Goal: Information Seeking & Learning: Check status

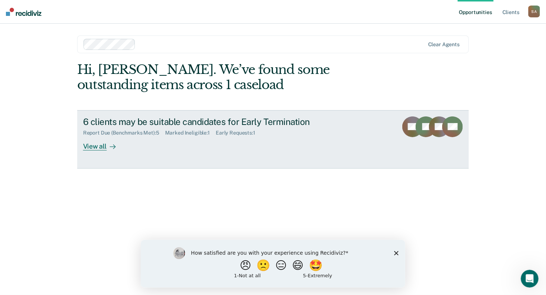
click at [95, 144] on div "View all" at bounding box center [103, 143] width 41 height 14
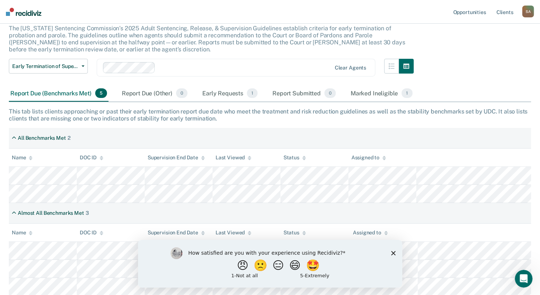
scroll to position [48, 0]
click at [395, 252] on icon "Close survey" at bounding box center [393, 252] width 4 height 4
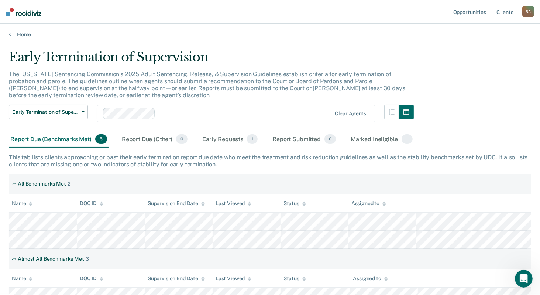
scroll to position [0, 0]
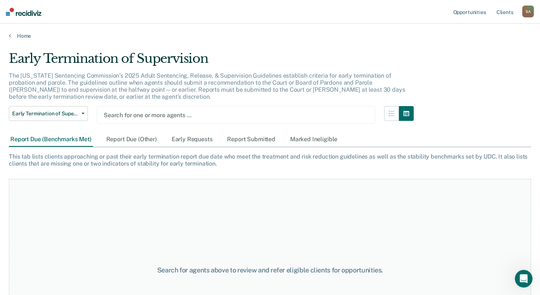
click at [141, 118] on div at bounding box center [236, 115] width 265 height 8
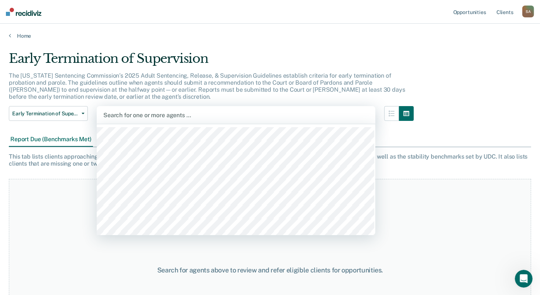
click at [143, 89] on p "The [US_STATE] Sentencing Commission’s 2025 Adult Sentencing, Release, & Superv…" at bounding box center [207, 86] width 397 height 28
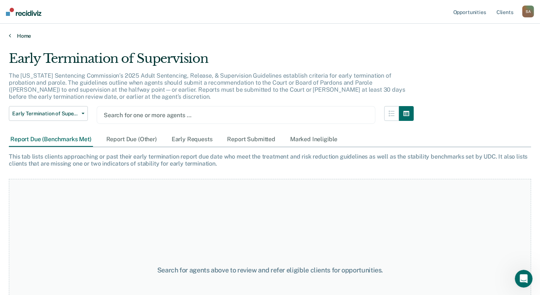
click at [24, 35] on link "Home" at bounding box center [270, 35] width 522 height 7
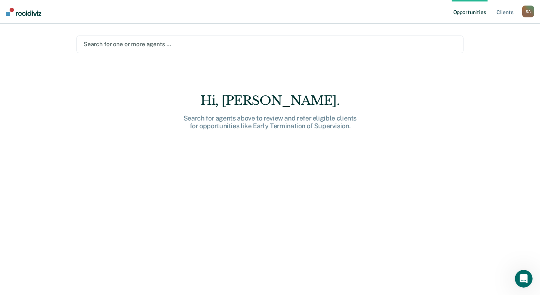
click at [115, 45] on div at bounding box center [269, 44] width 373 height 8
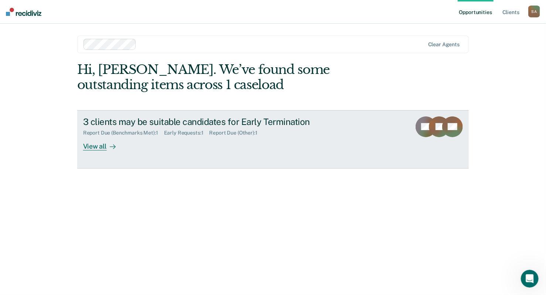
click at [97, 143] on div "View all" at bounding box center [103, 143] width 41 height 14
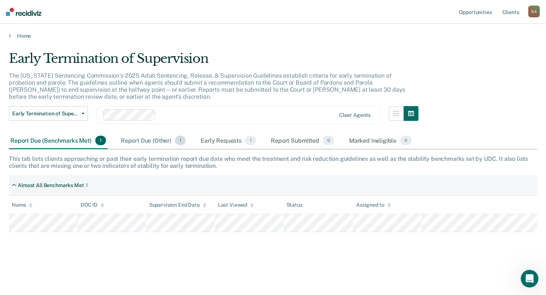
click at [140, 140] on div "Report Due (Other) 1" at bounding box center [153, 141] width 68 height 16
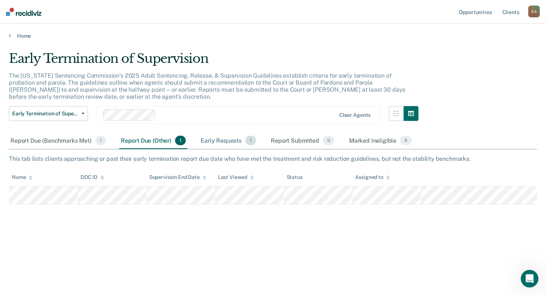
click at [216, 141] on div "Early Requests 1" at bounding box center [228, 141] width 58 height 16
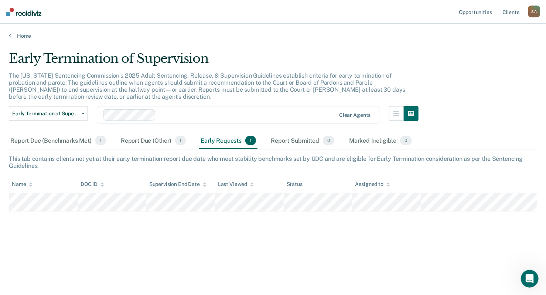
click at [204, 106] on div "Clear agents" at bounding box center [238, 115] width 283 height 18
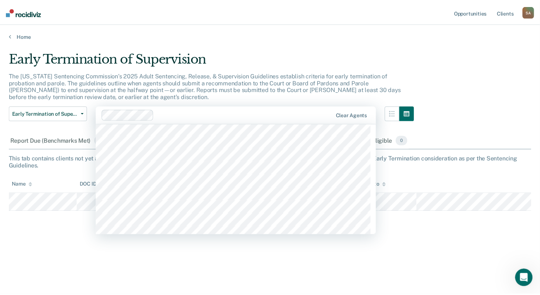
scroll to position [886, 0]
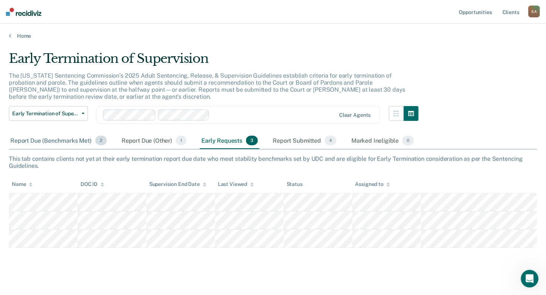
click at [57, 141] on div "Report Due (Benchmarks Met) 2" at bounding box center [58, 141] width 99 height 16
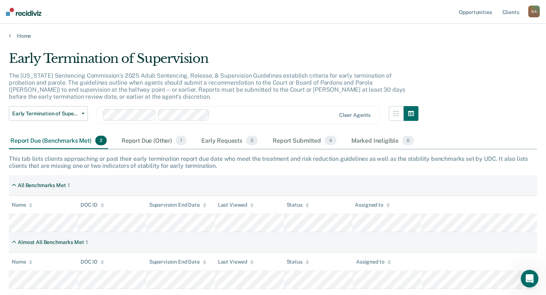
click at [229, 117] on div at bounding box center [273, 115] width 123 height 8
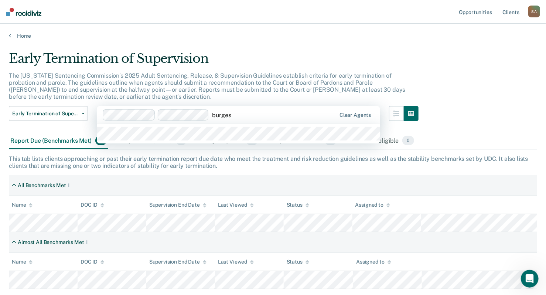
type input "[PERSON_NAME]"
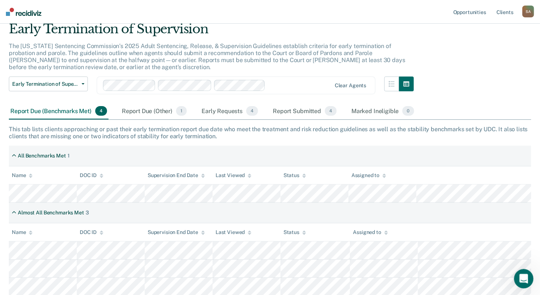
scroll to position [0, 0]
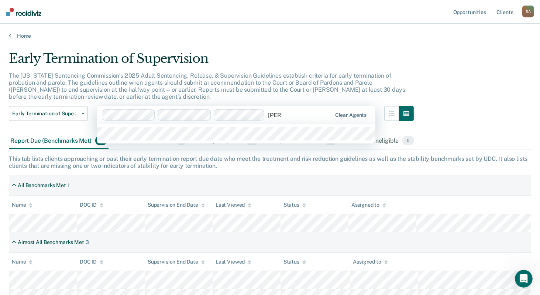
type input "[PERSON_NAME]"
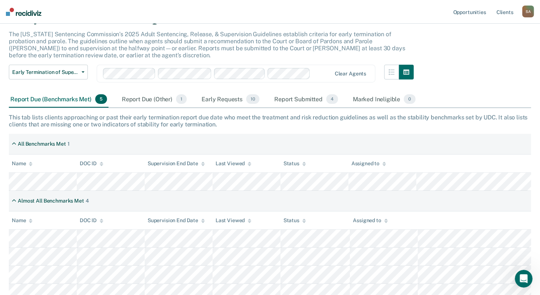
scroll to position [48, 0]
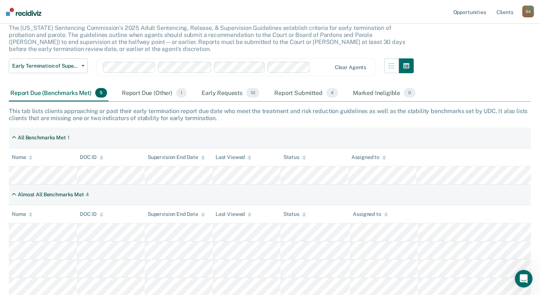
click at [319, 68] on div at bounding box center [322, 67] width 18 height 8
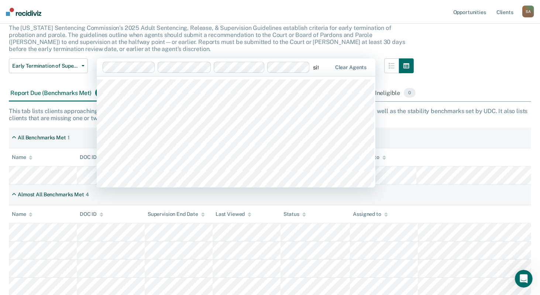
type input "sith"
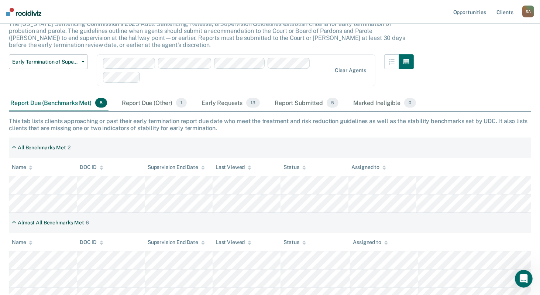
scroll to position [5, 0]
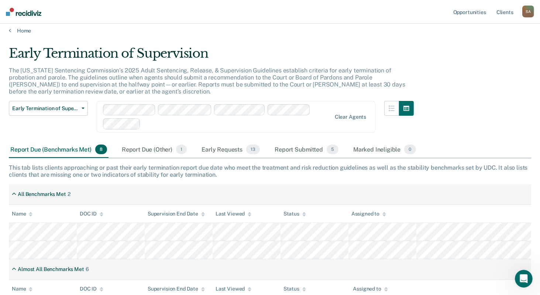
click at [319, 111] on div at bounding box center [217, 116] width 229 height 25
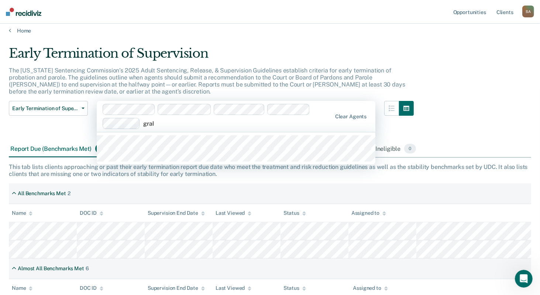
type input "graha"
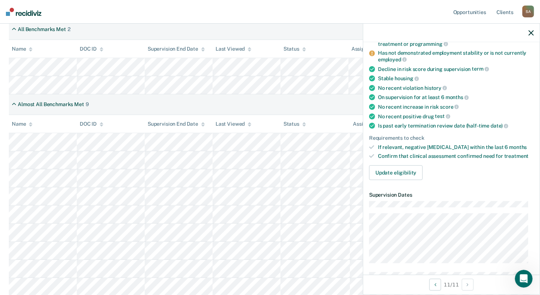
scroll to position [0, 0]
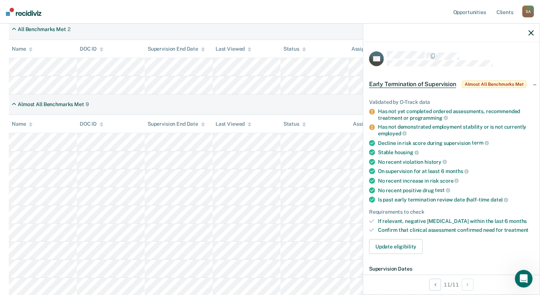
click at [532, 30] on icon "button" at bounding box center [531, 32] width 5 height 5
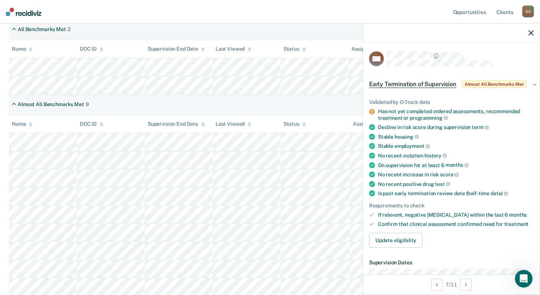
click at [528, 32] on div at bounding box center [451, 33] width 176 height 18
click at [531, 34] on icon "button" at bounding box center [531, 32] width 5 height 5
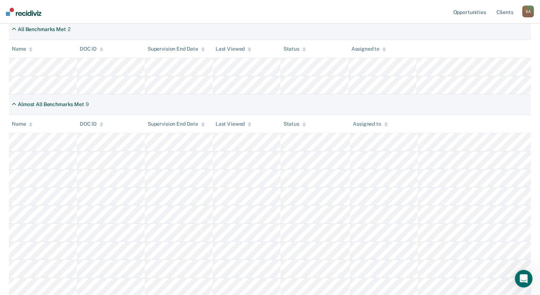
scroll to position [22, 0]
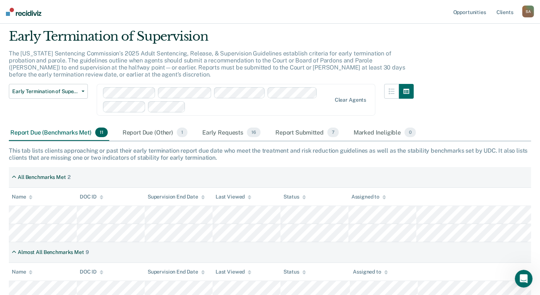
click at [199, 107] on div at bounding box center [260, 107] width 143 height 8
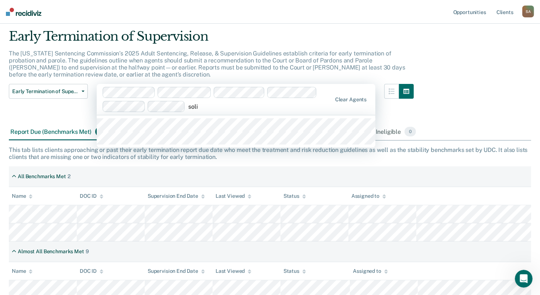
type input "[PERSON_NAME]"
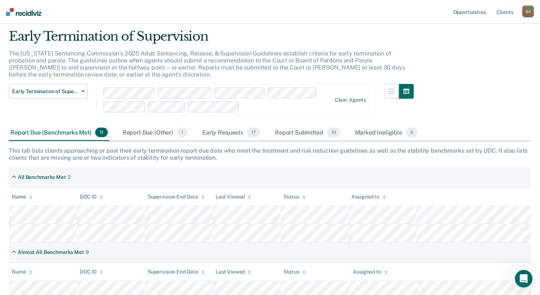
click at [252, 109] on div at bounding box center [287, 107] width 89 height 8
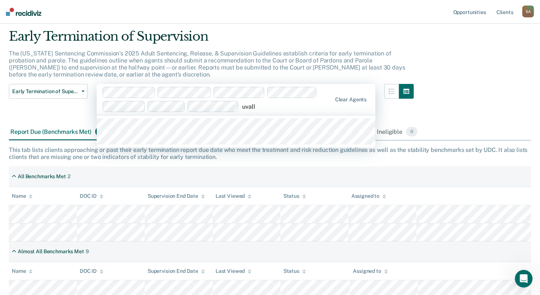
type input "[PERSON_NAME]"
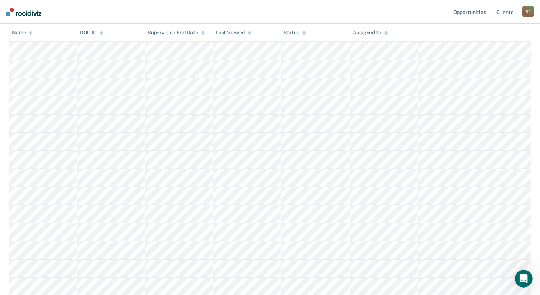
scroll to position [94, 0]
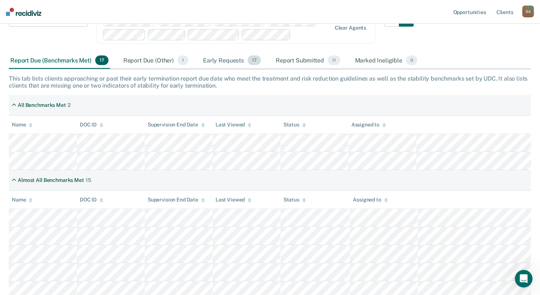
click at [210, 56] on div "Early Requests 17" at bounding box center [232, 60] width 61 height 16
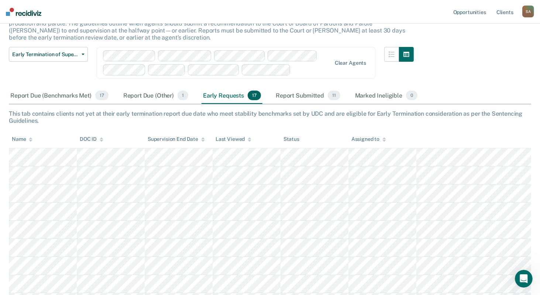
scroll to position [0, 0]
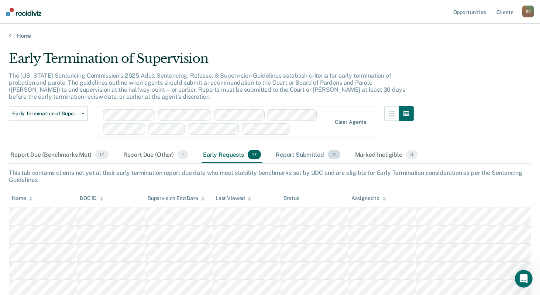
click at [301, 151] on div "Report Submitted 11" at bounding box center [308, 155] width 68 height 16
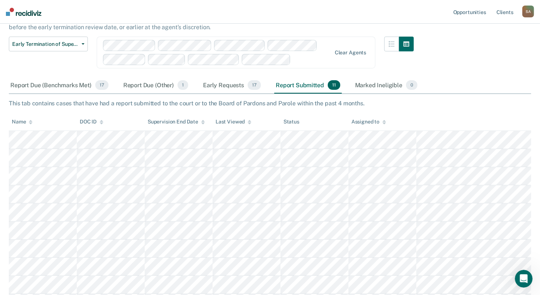
scroll to position [30, 0]
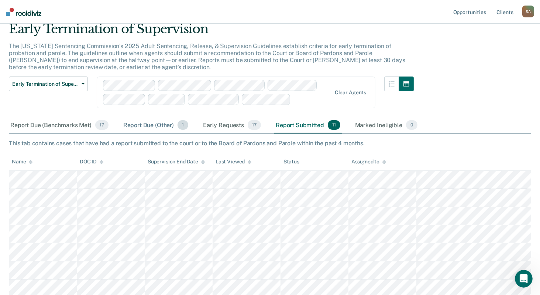
click at [137, 124] on div "Report Due (Other) 1" at bounding box center [156, 125] width 68 height 16
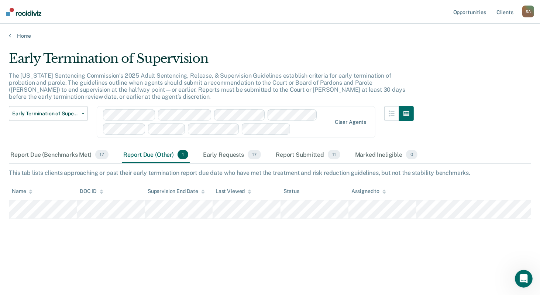
scroll to position [0, 0]
click at [49, 158] on div "Report Due (Benchmarks Met) 17" at bounding box center [59, 155] width 101 height 16
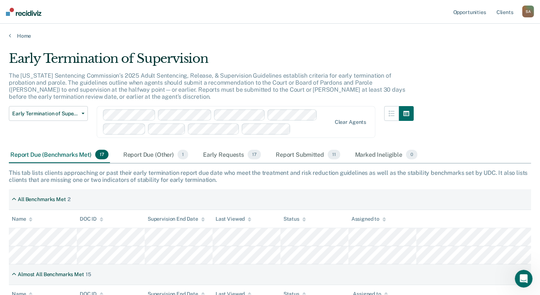
click at [297, 128] on div at bounding box center [312, 129] width 37 height 8
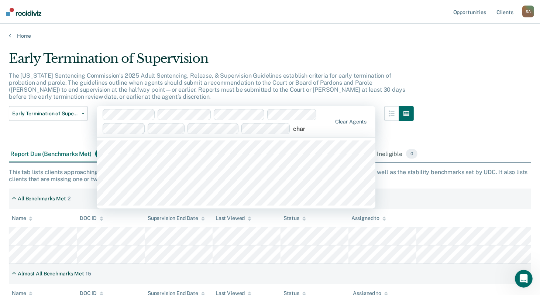
type input "chard"
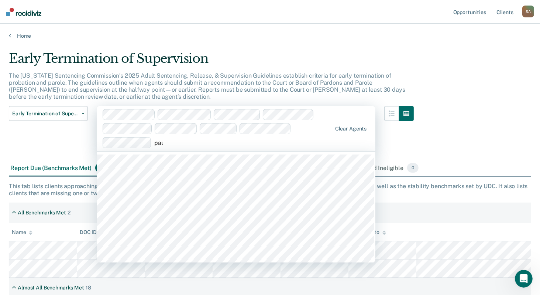
type input "[PERSON_NAME]"
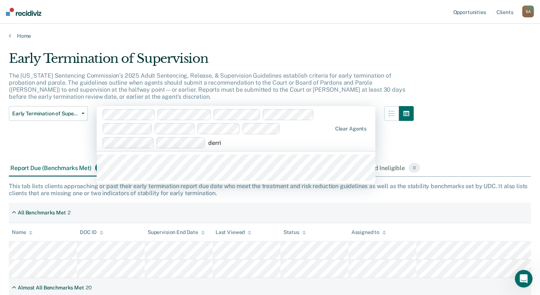
type input "[PERSON_NAME]"
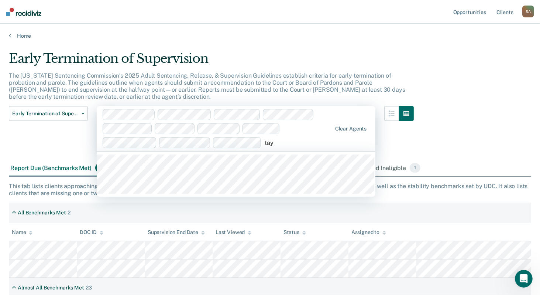
type input "tayl"
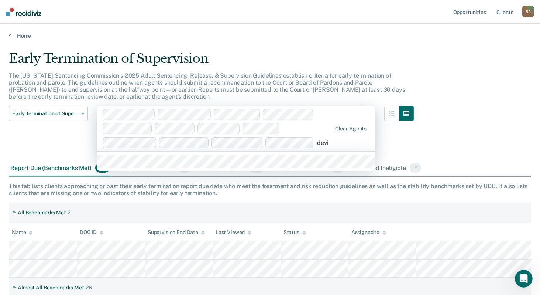
type input "dev"
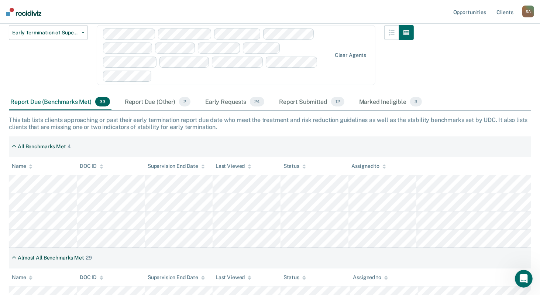
scroll to position [74, 0]
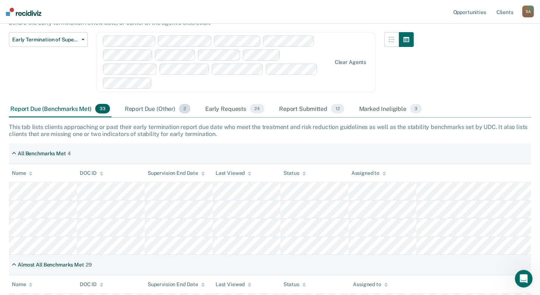
click at [144, 101] on div "Report Due (Other) 2" at bounding box center [157, 109] width 69 height 16
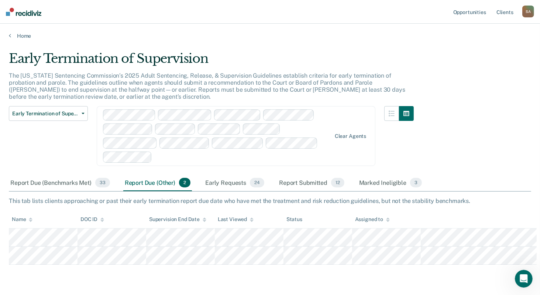
scroll to position [0, 0]
click at [211, 175] on div "Early Requests 24" at bounding box center [235, 183] width 62 height 16
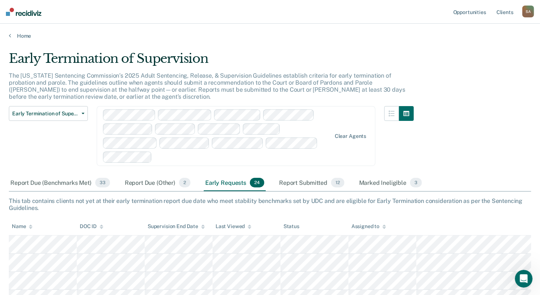
click at [332, 146] on div at bounding box center [217, 135] width 229 height 53
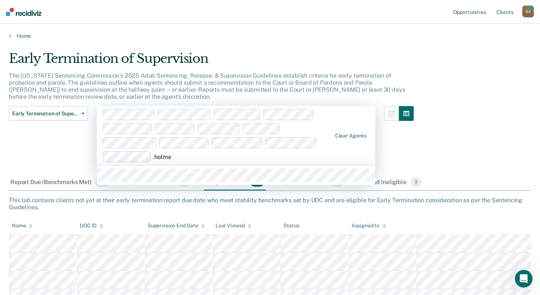
type input "[PERSON_NAME]"
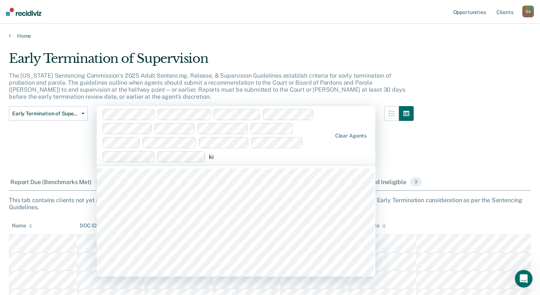
type input "[PERSON_NAME]"
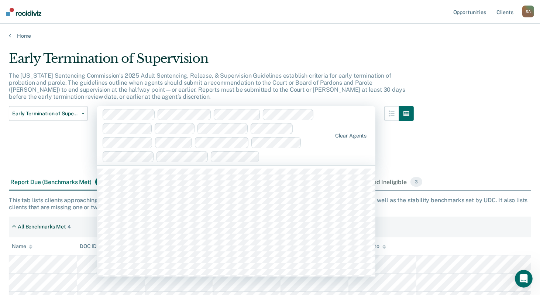
click at [281, 156] on div at bounding box center [297, 156] width 69 height 8
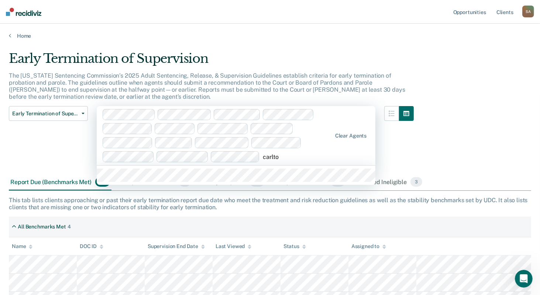
type input "carlton"
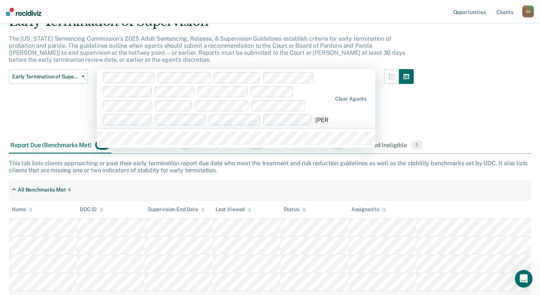
type input "[PERSON_NAME]"
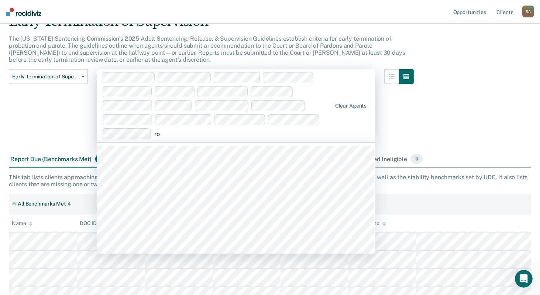
type input "r"
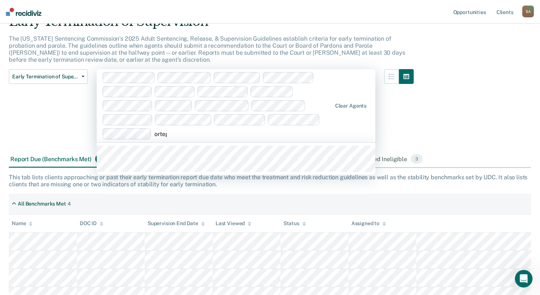
type input "[PERSON_NAME]"
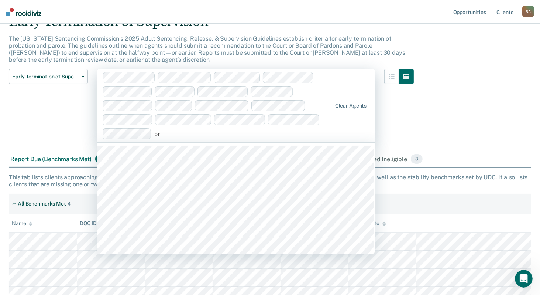
type input "orte"
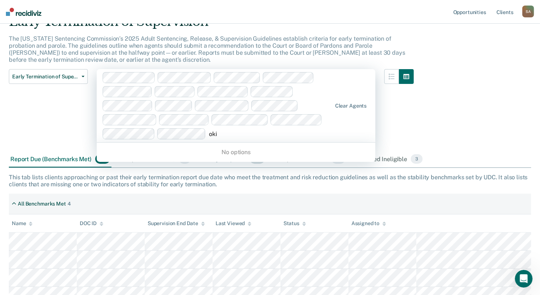
type input "ok"
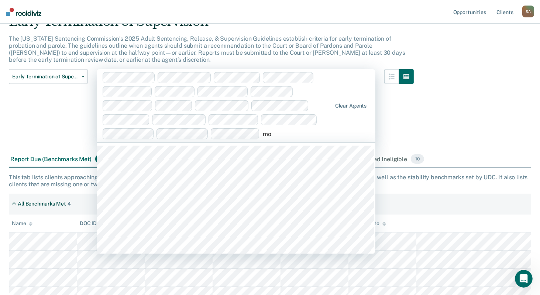
type input "mon"
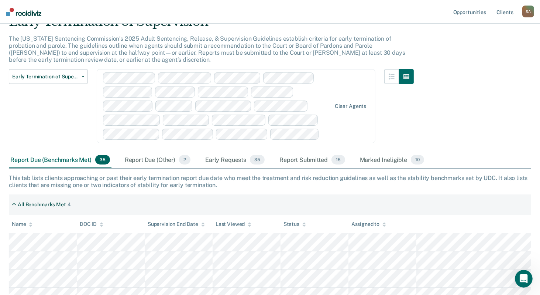
click at [52, 164] on div "Report Due (Benchmarks Met) 35" at bounding box center [60, 160] width 103 height 16
click at [339, 135] on div "Clear agents" at bounding box center [236, 106] width 279 height 74
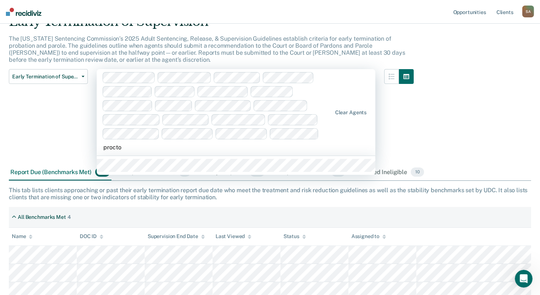
type input "[PERSON_NAME]"
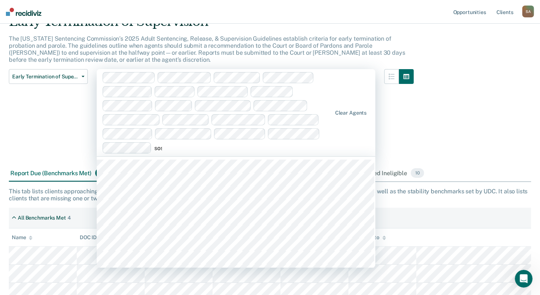
type input "[PERSON_NAME]"
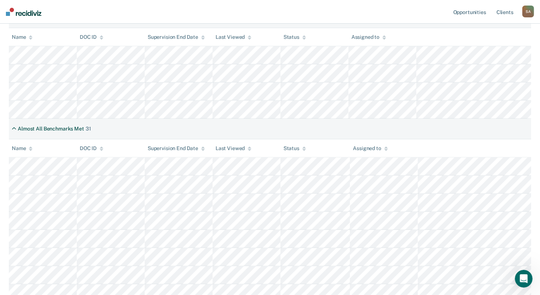
scroll to position [143, 0]
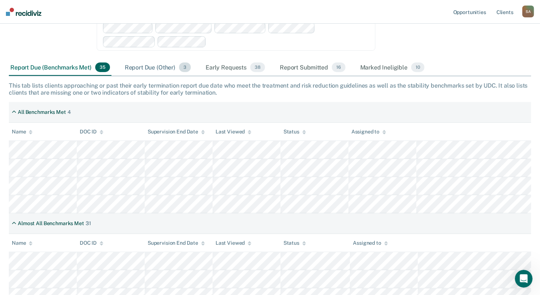
click at [141, 63] on div "Report Due (Other) 3" at bounding box center [157, 67] width 69 height 16
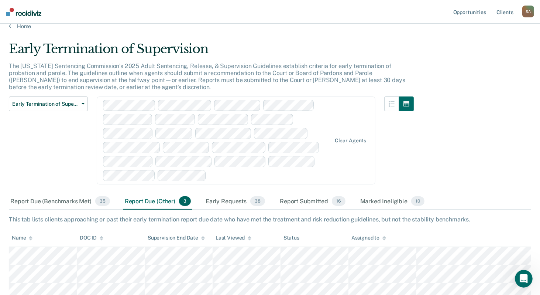
scroll to position [15, 0]
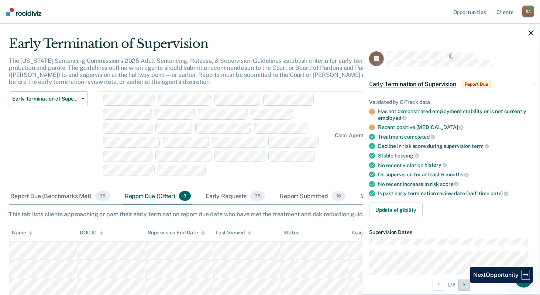
click at [465, 282] on icon "Next Opportunity" at bounding box center [464, 284] width 2 height 5
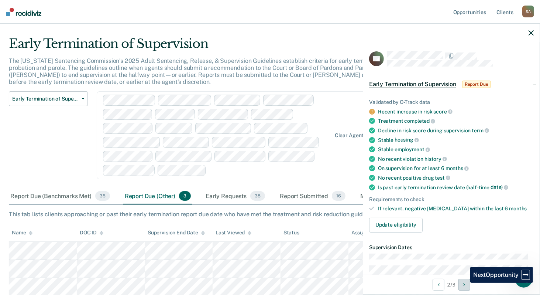
click at [465, 282] on icon "Next Opportunity" at bounding box center [464, 284] width 2 height 5
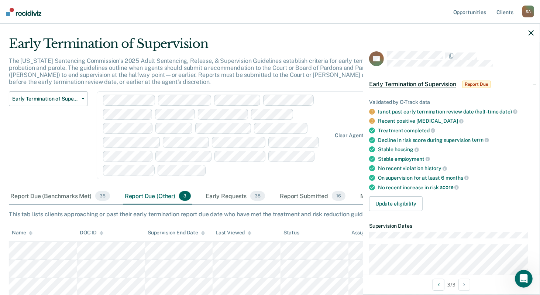
click at [531, 31] on icon "button" at bounding box center [531, 32] width 5 height 5
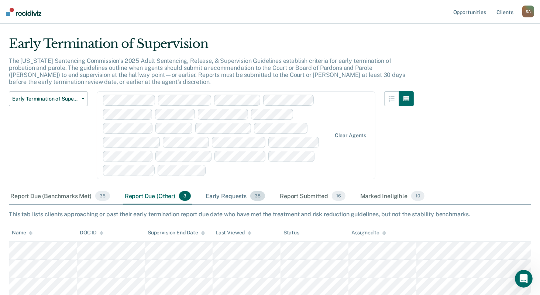
click at [219, 194] on div "Early Requests 38" at bounding box center [235, 196] width 62 height 16
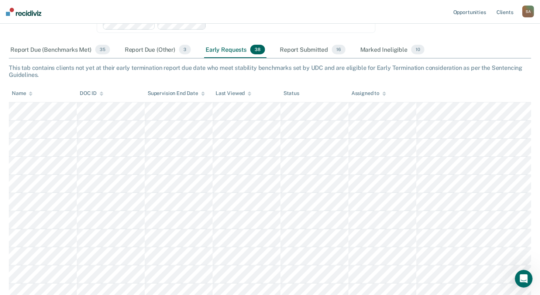
scroll to position [162, 0]
click at [293, 43] on div "Report Submitted 16" at bounding box center [312, 48] width 69 height 16
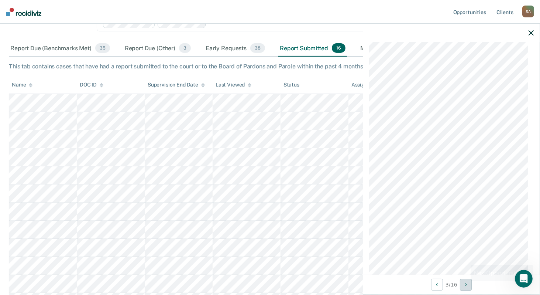
scroll to position [342, 0]
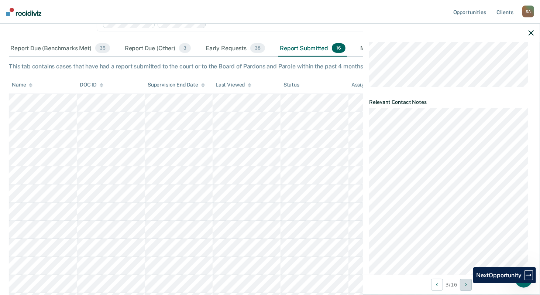
click at [468, 283] on button "Next Opportunity" at bounding box center [466, 284] width 12 height 12
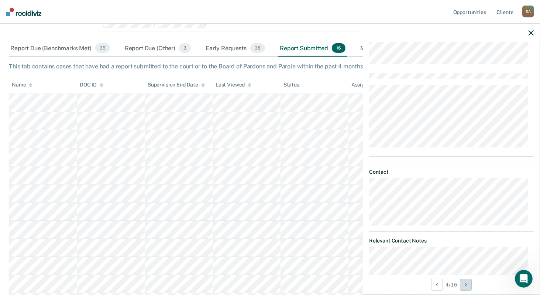
scroll to position [377, 0]
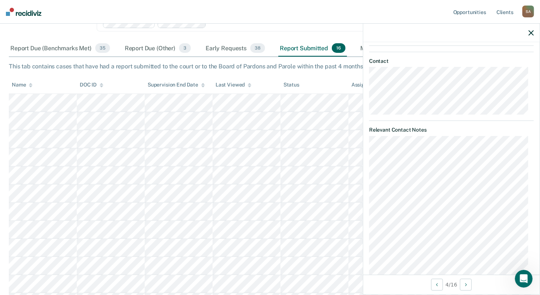
click at [531, 34] on icon "button" at bounding box center [531, 32] width 5 height 5
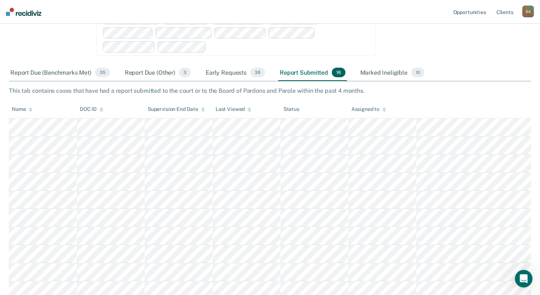
scroll to position [126, 0]
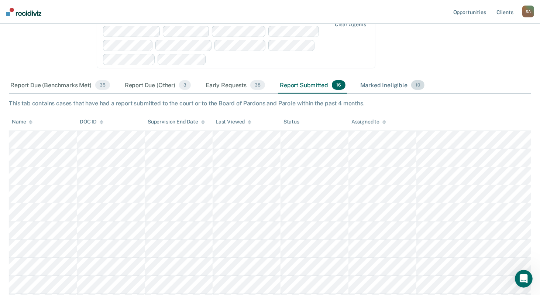
click at [384, 82] on div "Marked Ineligible 10" at bounding box center [392, 85] width 67 height 16
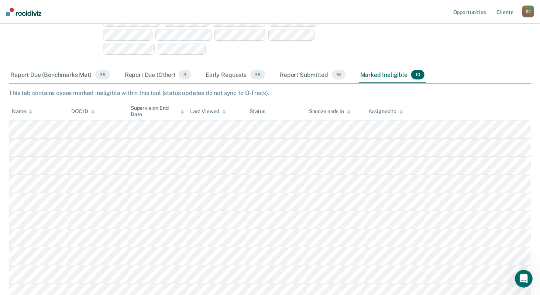
scroll to position [142, 0]
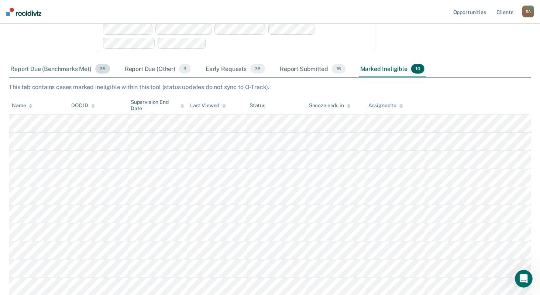
click at [41, 66] on div "Report Due (Benchmarks Met) 35" at bounding box center [60, 69] width 103 height 16
